Goal: Task Accomplishment & Management: Manage account settings

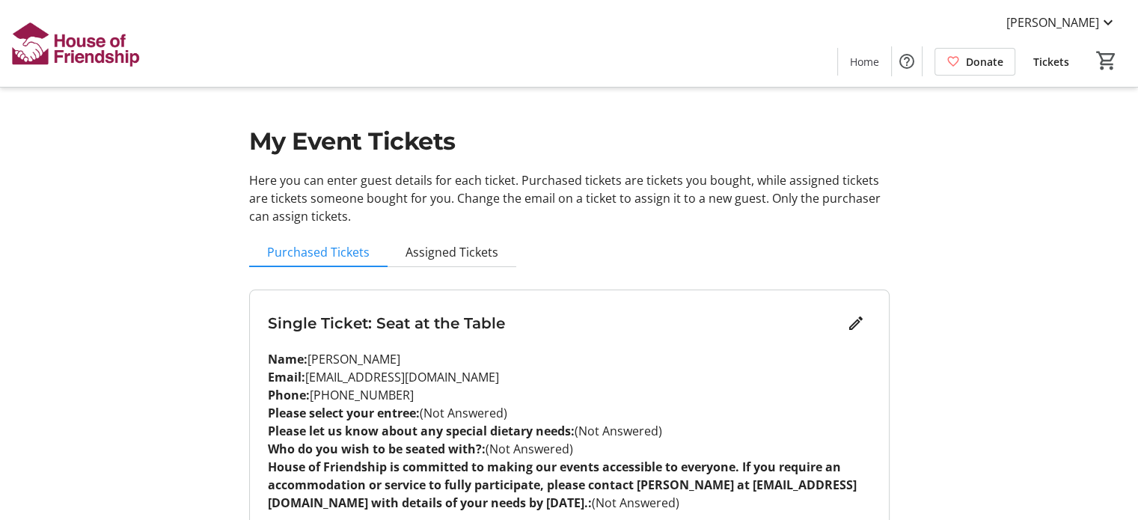
click at [456, 410] on span "(Not Answered)" at bounding box center [464, 413] width 88 height 16
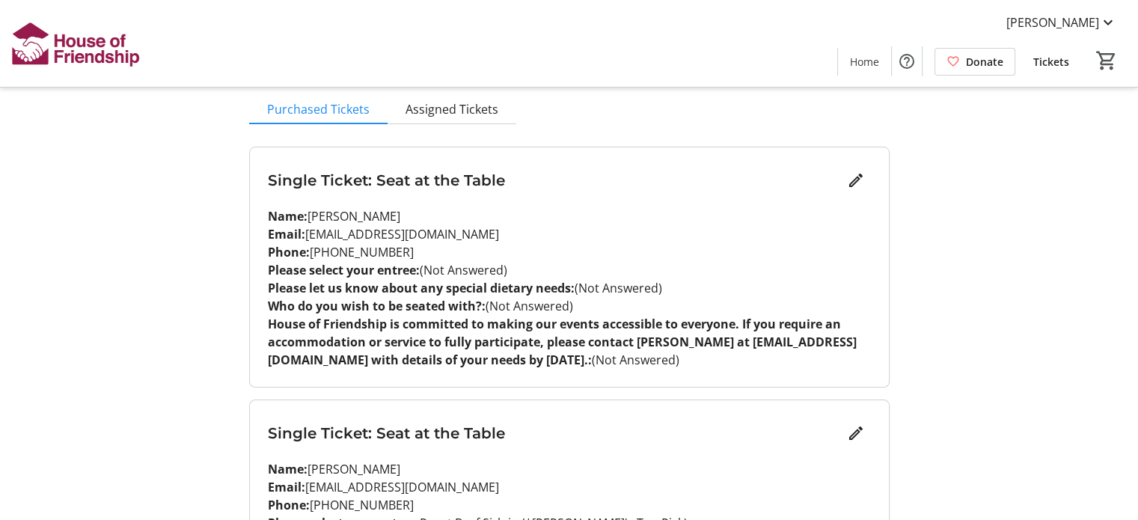
scroll to position [118, 0]
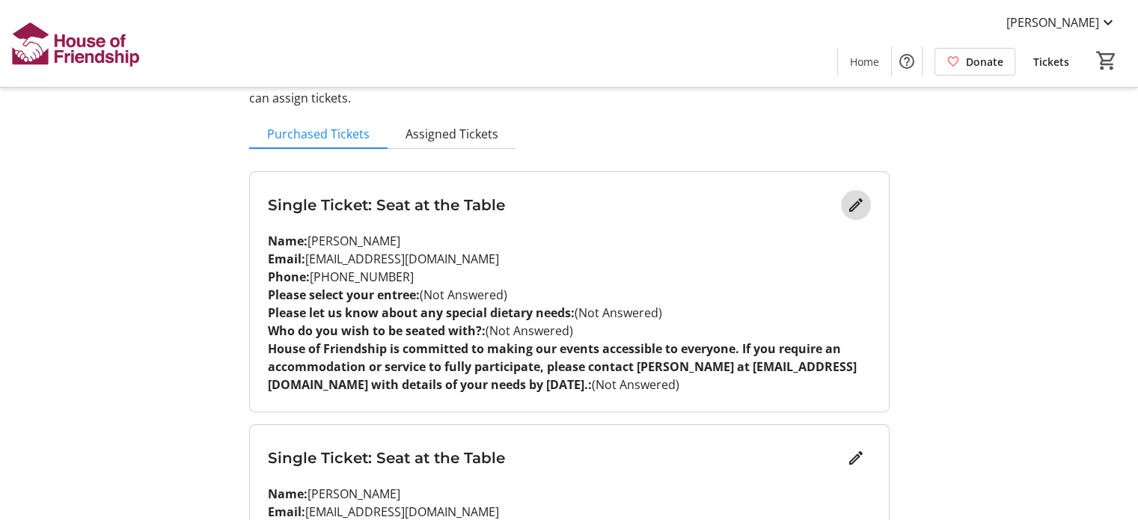
click at [858, 206] on mat-icon "Edit" at bounding box center [856, 205] width 18 height 18
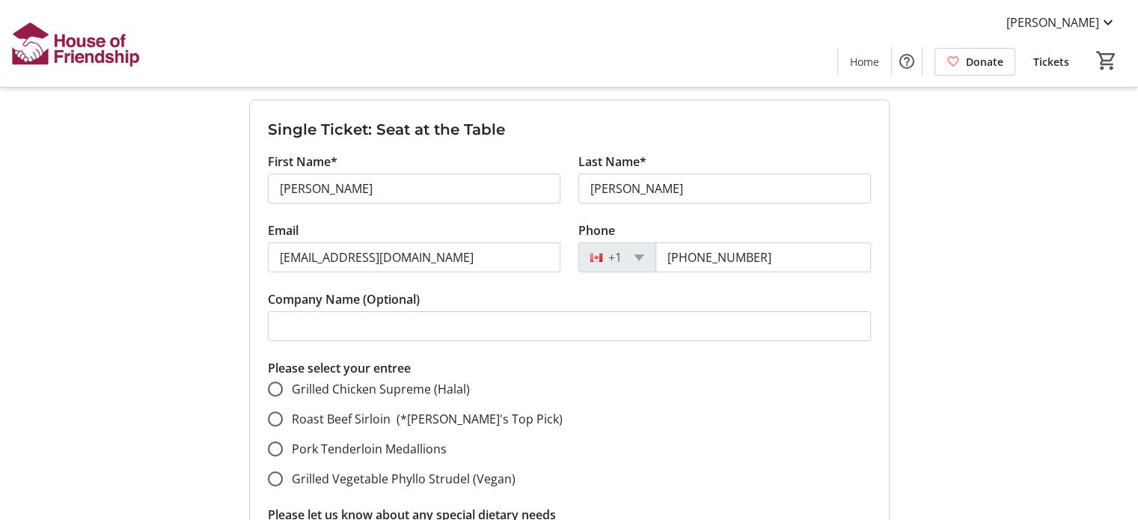
scroll to position [192, 0]
click at [274, 414] on input "Roast Beef Sirloin (*[PERSON_NAME]'s Top Pick)" at bounding box center [275, 416] width 15 height 15
radio input "true"
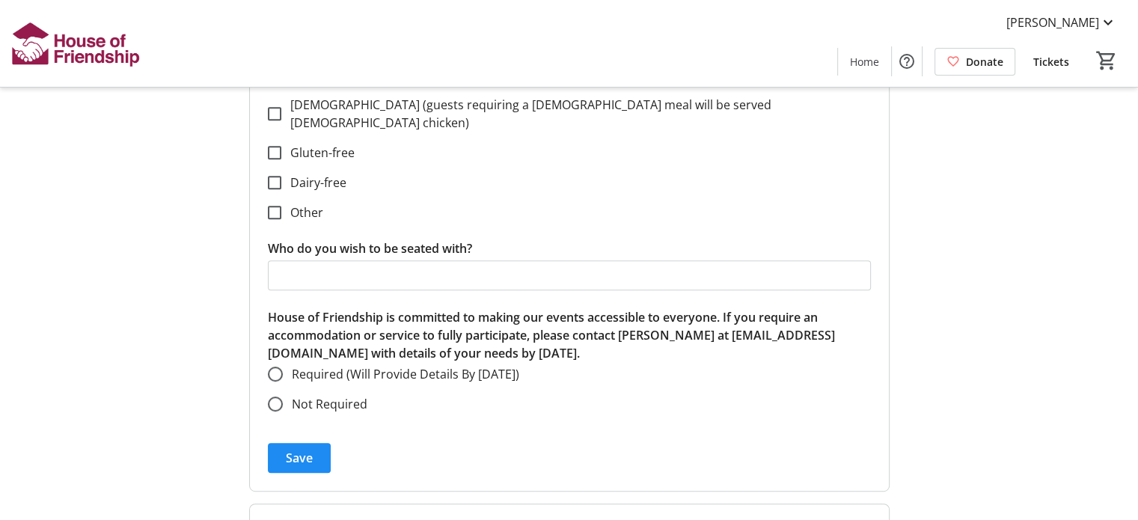
scroll to position [682, 0]
click at [292, 447] on span "Save" at bounding box center [299, 456] width 27 height 18
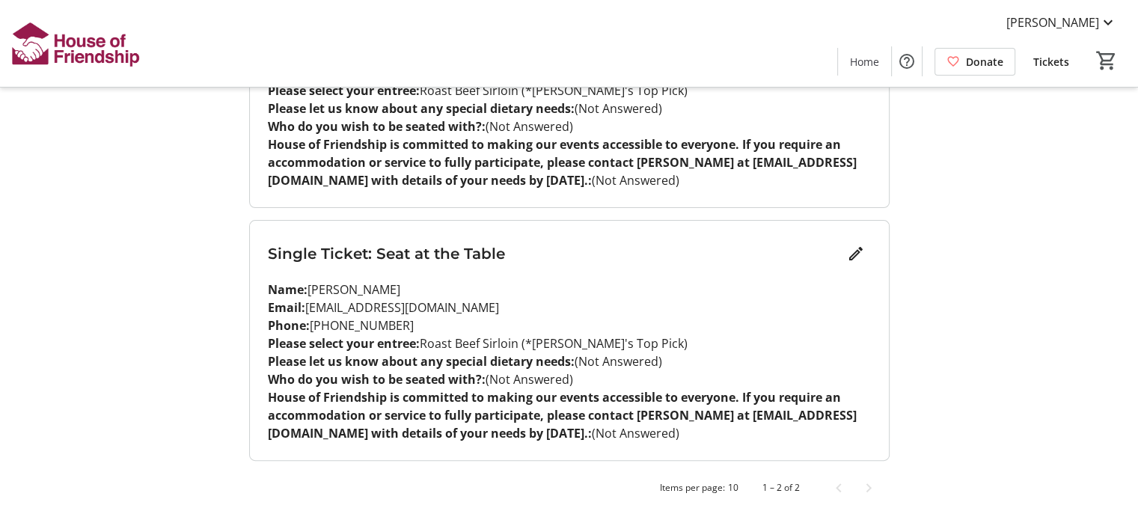
click at [742, 290] on p "Name: [PERSON_NAME]" at bounding box center [569, 290] width 603 height 18
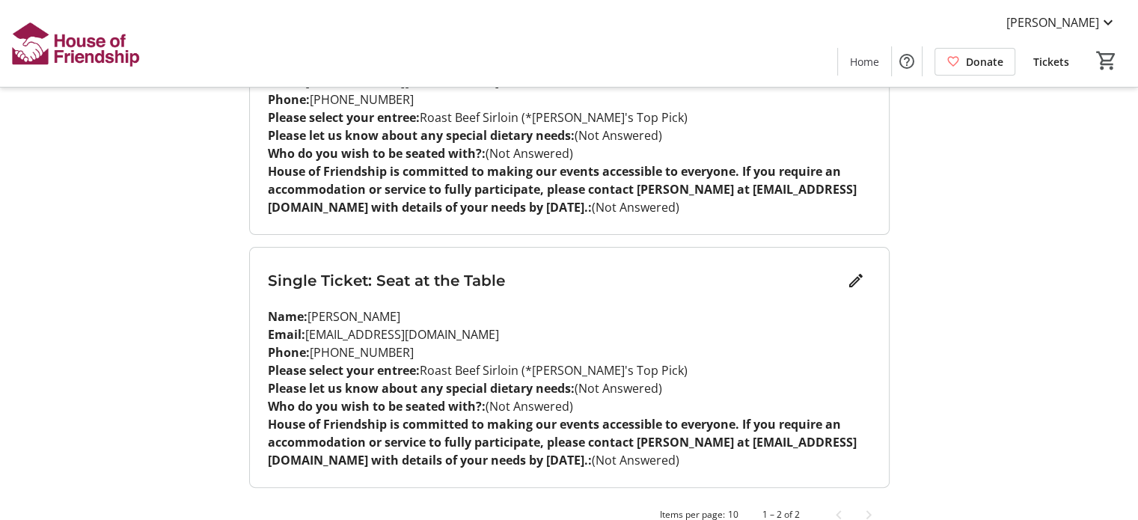
scroll to position [297, 0]
